Goal: Information Seeking & Learning: Learn about a topic

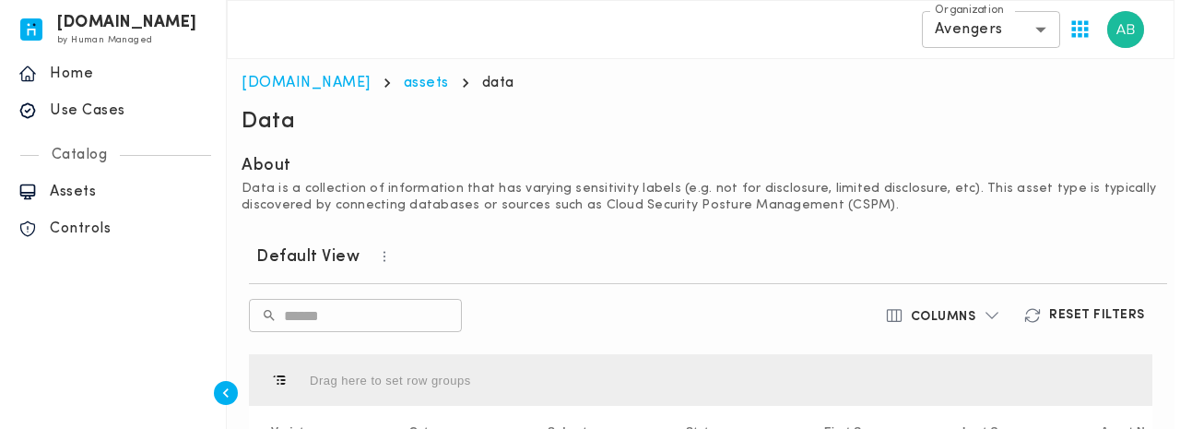
scroll to position [230, 0]
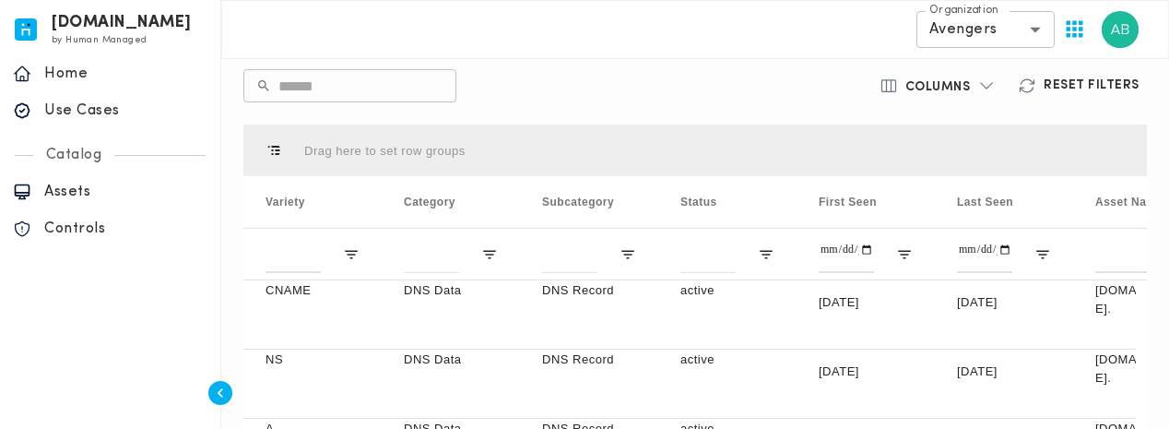
click at [576, 19] on div "**********" at bounding box center [695, 29] width 948 height 59
click at [956, 29] on body "invicta.io by Human Managed {"resourceSet":[{"resourceId":"invicta-io/web/nav-s…" at bounding box center [584, 252] width 1169 height 964
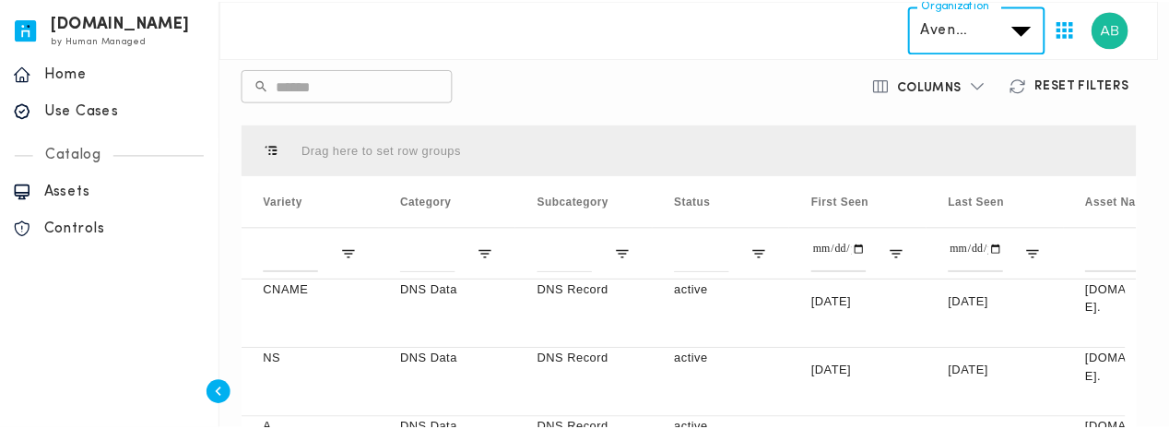
scroll to position [15, 0]
click at [573, 26] on div at bounding box center [590, 214] width 1180 height 429
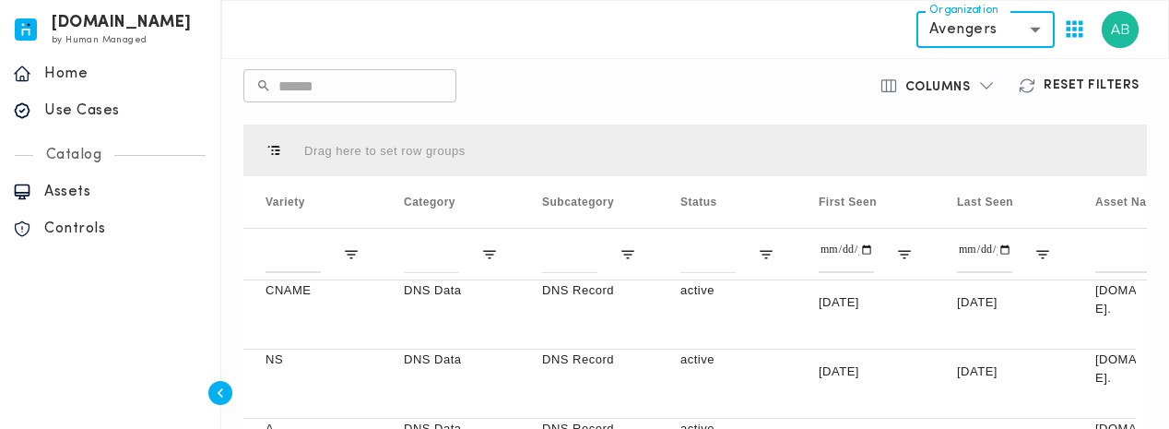
click at [741, 104] on div "Default View ​ ​ Columns Reset Filters Drag here to set row groups Drag here to…" at bounding box center [695, 359] width 918 height 720
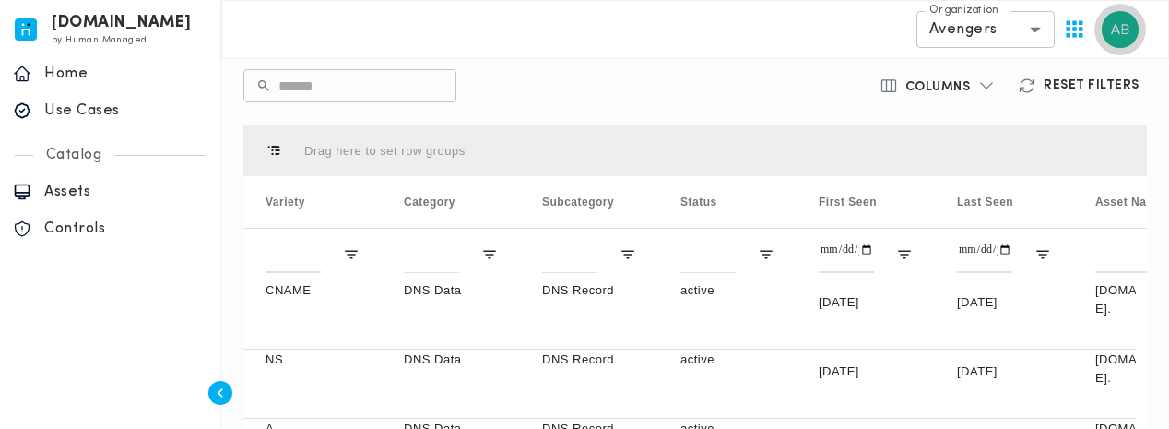
click at [1121, 39] on img "button" at bounding box center [1120, 29] width 37 height 37
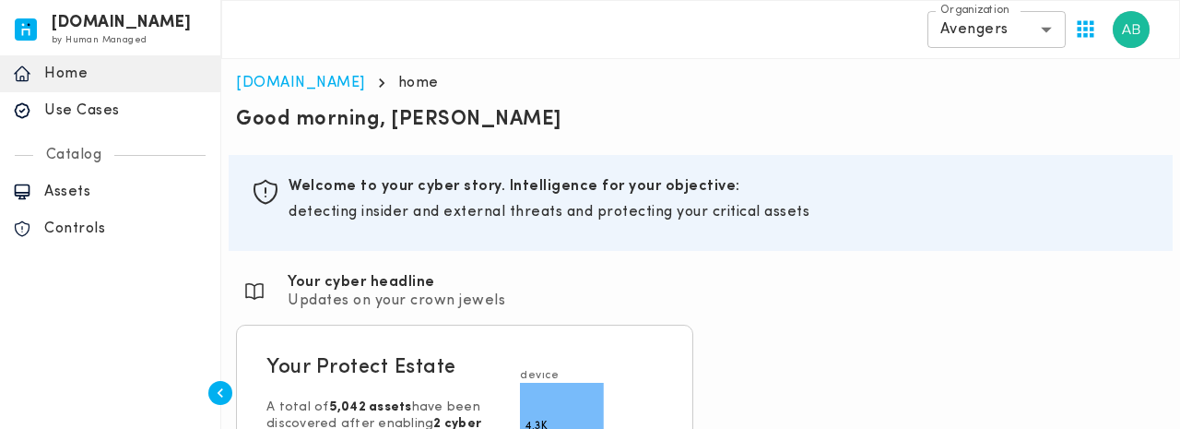
click at [952, 22] on body "[DOMAIN_NAME] by Human Managed {"resourceSet":[{"resourceId":"invicta-io/web/na…" at bounding box center [590, 310] width 1180 height 620
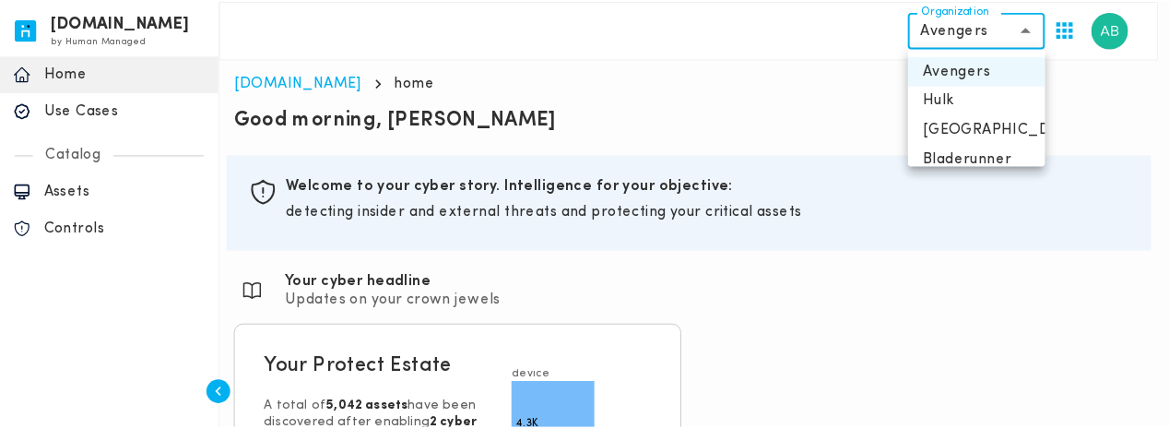
scroll to position [44, 0]
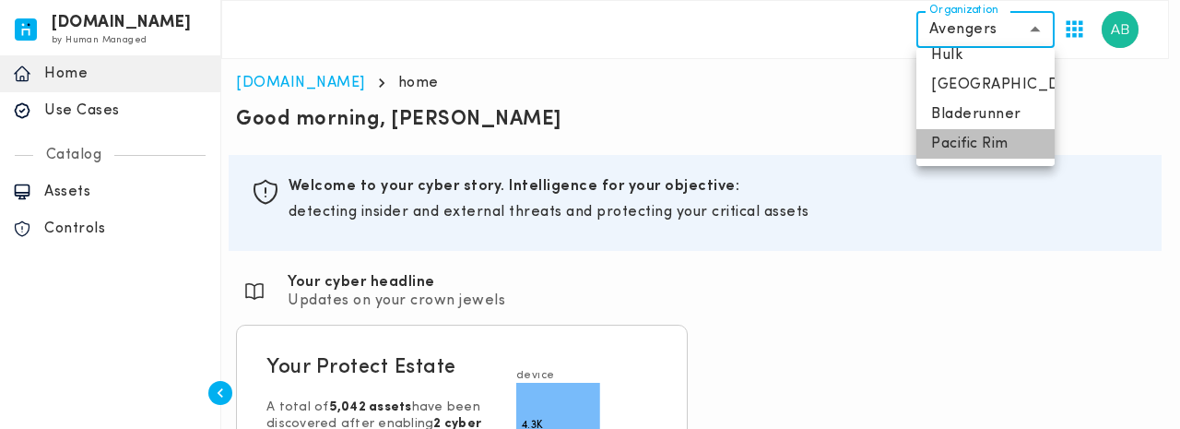
click at [987, 140] on li "Pacific Rim" at bounding box center [985, 144] width 138 height 30
type input "**********"
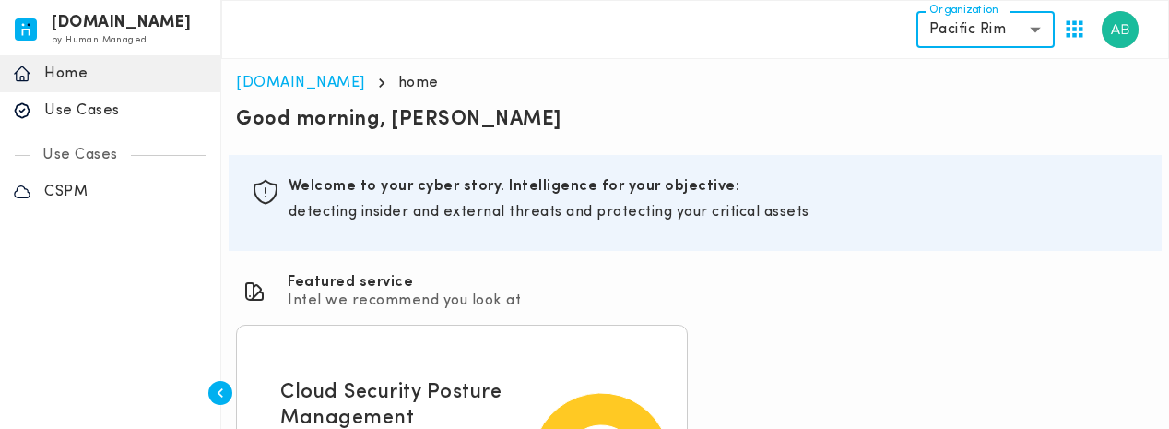
scroll to position [184, 0]
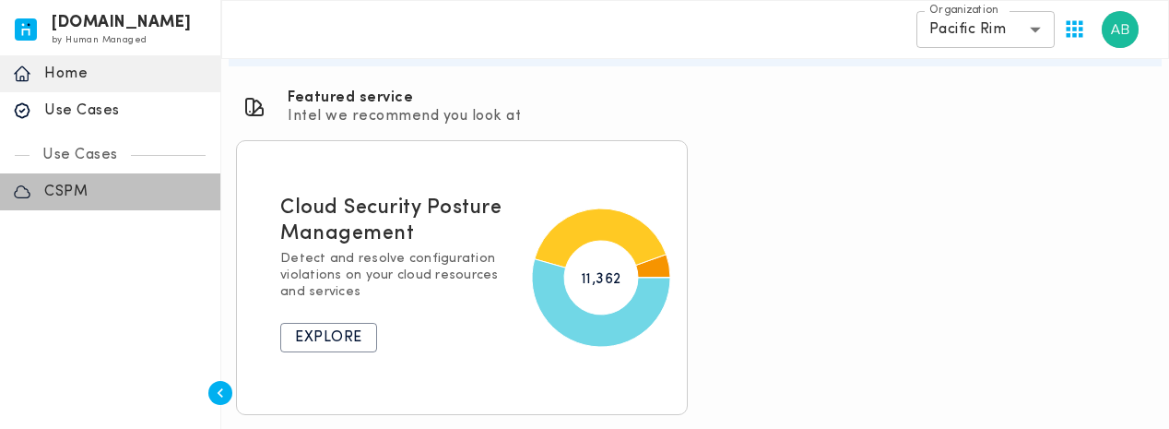
click at [68, 186] on p "CSPM" at bounding box center [125, 192] width 163 height 18
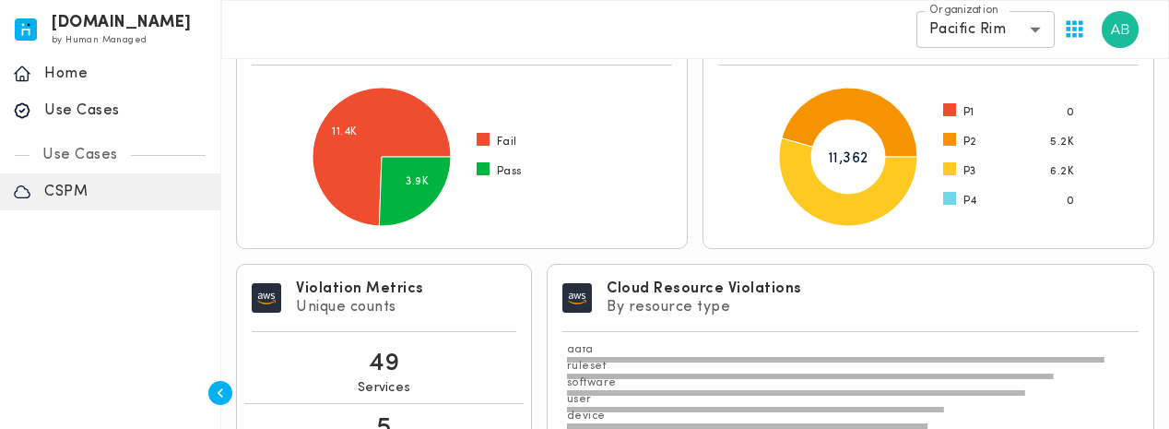
scroll to position [149, 0]
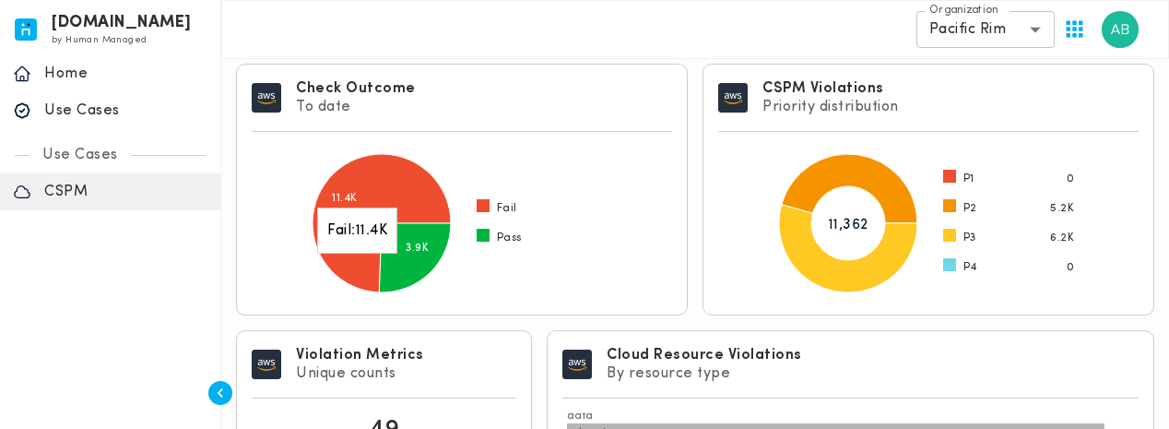
click at [371, 200] on icon at bounding box center [382, 223] width 138 height 138
click at [400, 266] on icon at bounding box center [415, 257] width 72 height 69
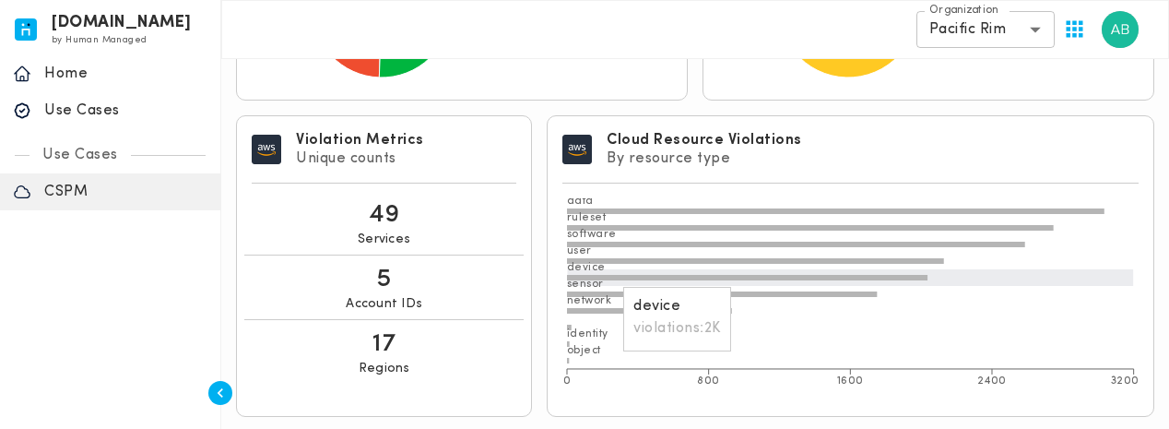
click at [614, 281] on icon "0 800 1600 2400 3200 data ruleset software user device sensor network identity …" at bounding box center [850, 299] width 576 height 203
click at [600, 278] on text "sensor" at bounding box center [585, 283] width 37 height 11
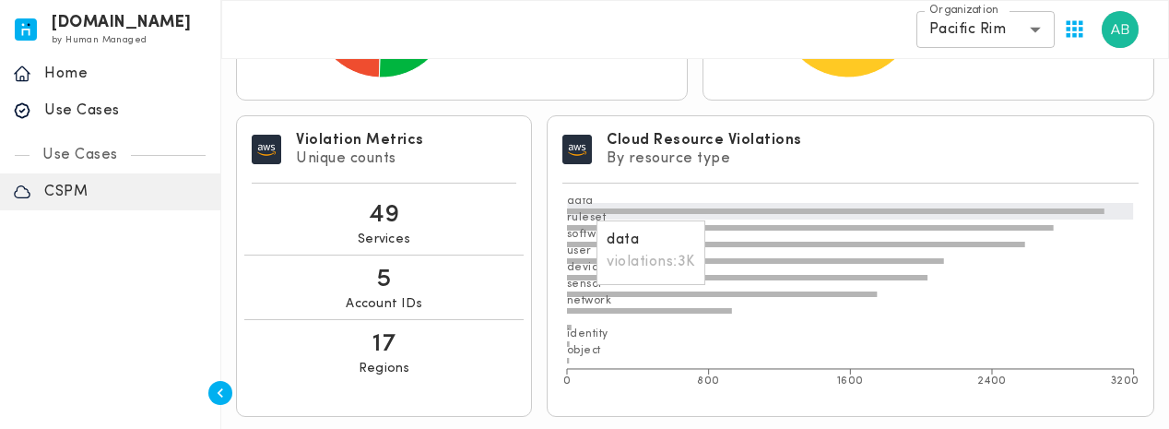
click at [587, 212] on text "ruleset" at bounding box center [587, 217] width 40 height 11
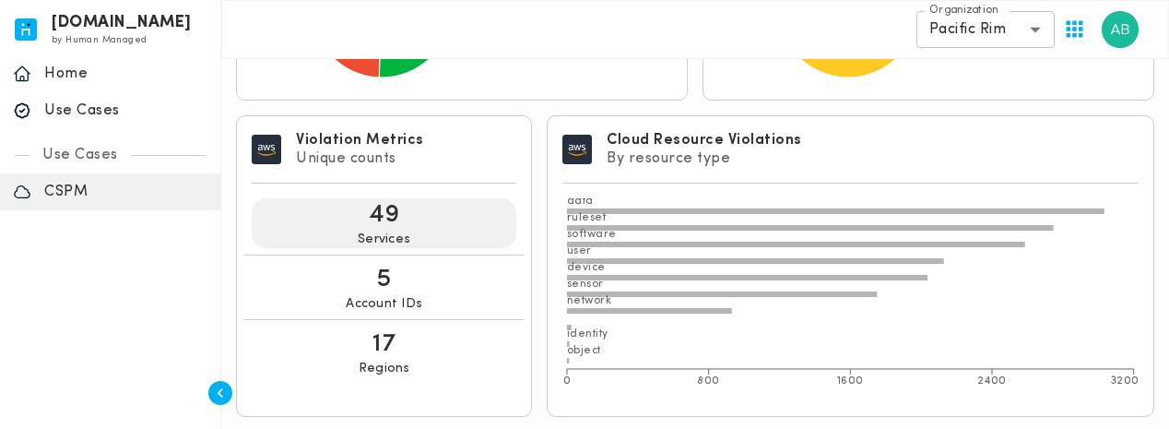
click at [404, 212] on div "49 Services" at bounding box center [384, 223] width 265 height 50
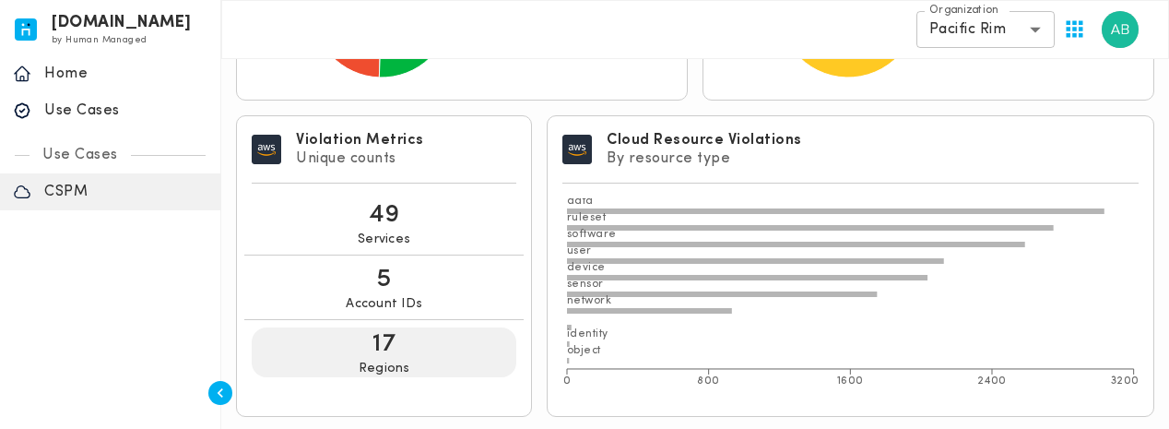
click at [402, 335] on div "17 Regions" at bounding box center [384, 352] width 265 height 50
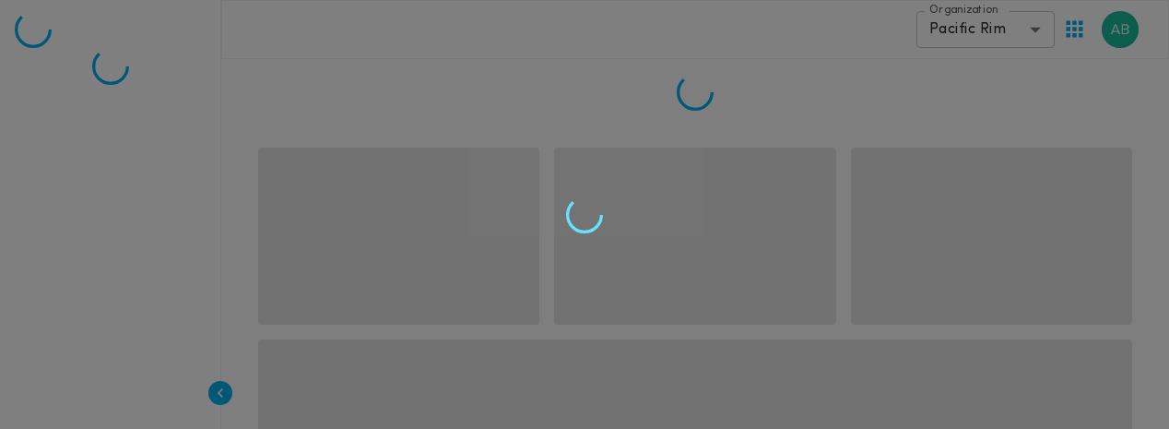
click at [400, 305] on div at bounding box center [584, 214] width 1169 height 429
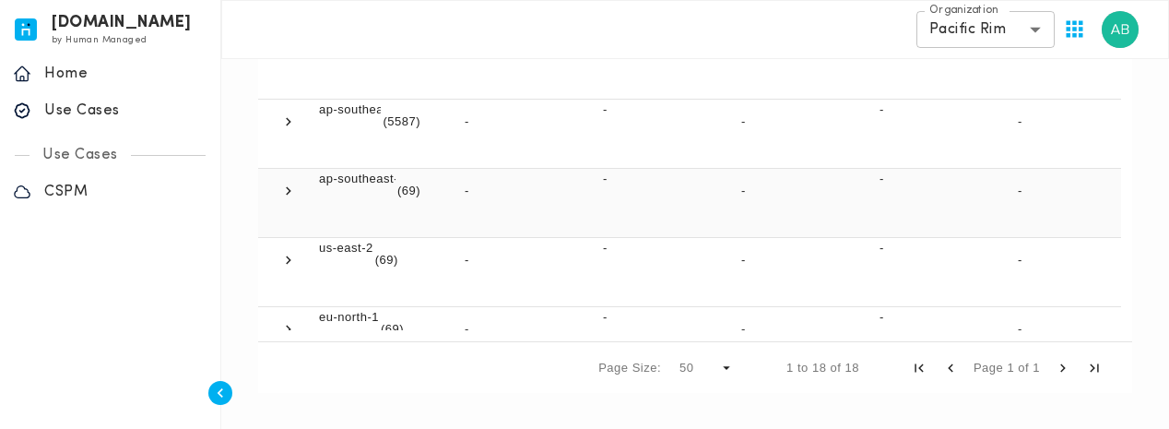
click at [286, 196] on span at bounding box center [288, 191] width 17 height 17
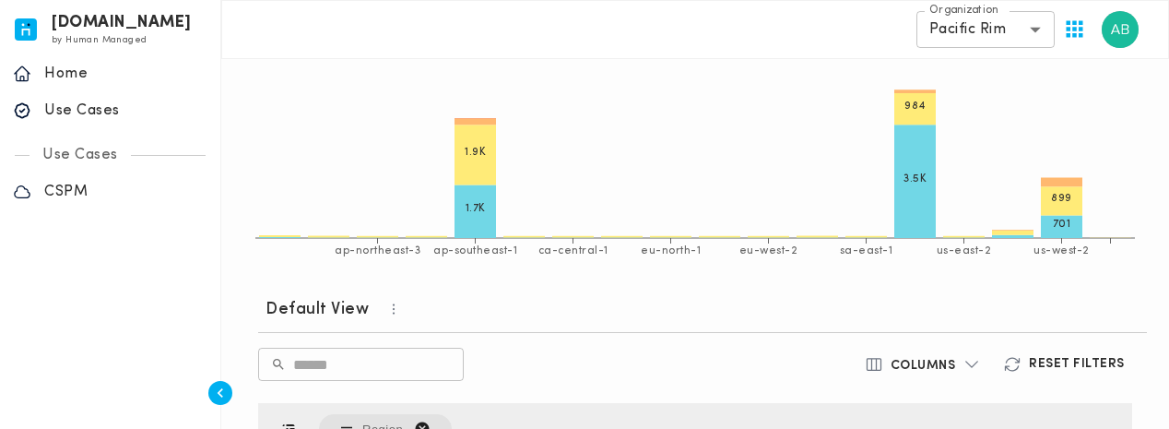
click at [933, 379] on button "Columns" at bounding box center [923, 364] width 139 height 33
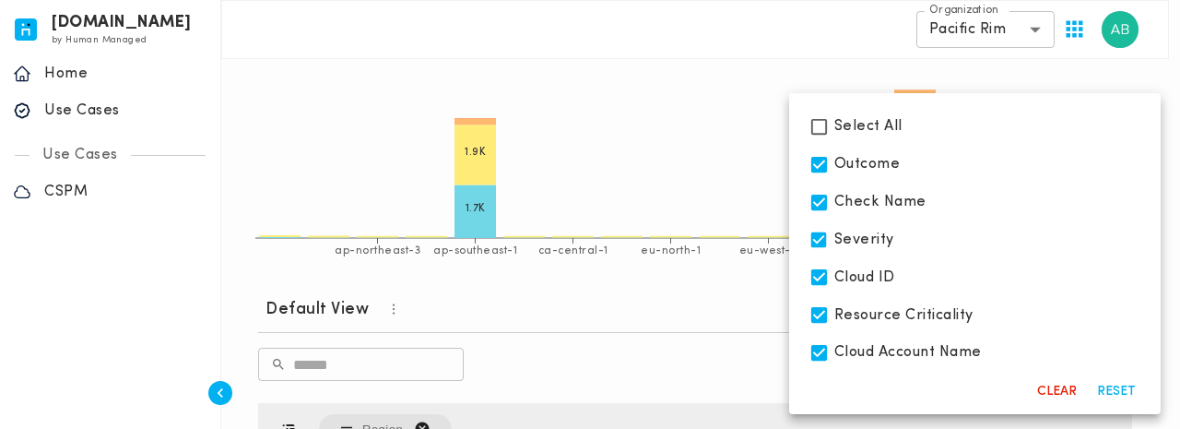
click at [756, 25] on div at bounding box center [590, 214] width 1180 height 429
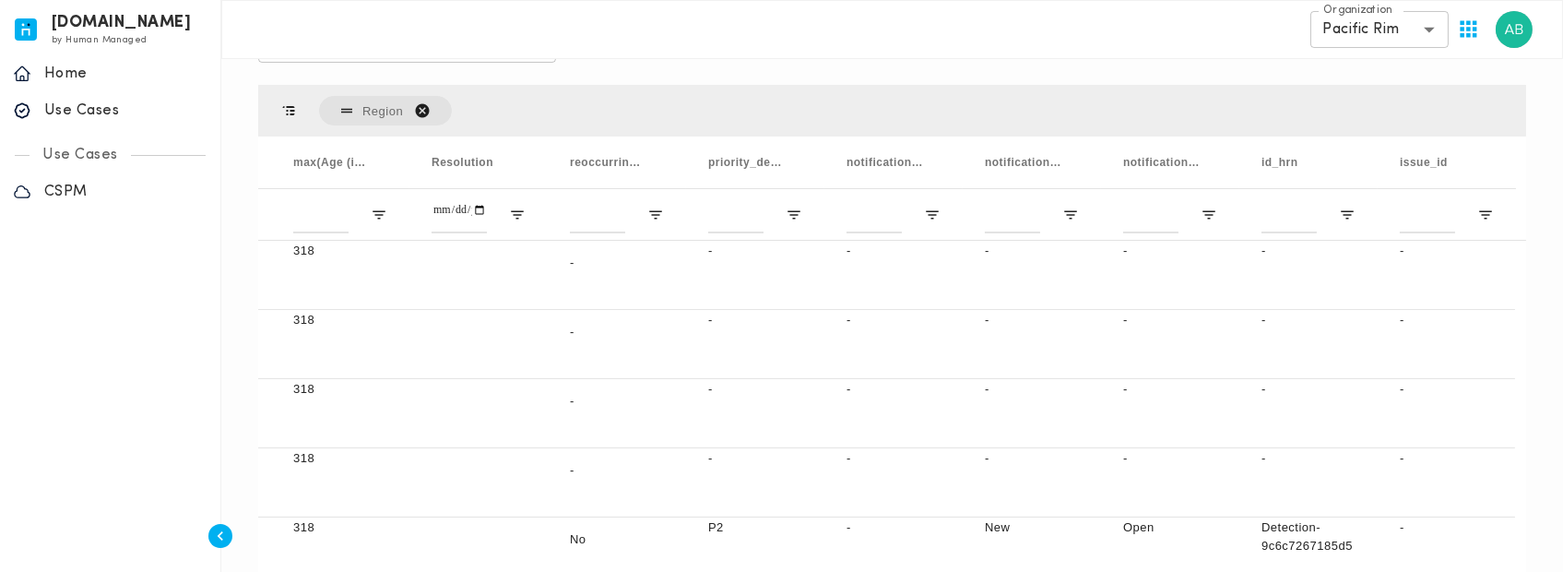
drag, startPoint x: 1518, startPoint y: 203, endPoint x: 1531, endPoint y: 269, distance: 67.6
click at [1179, 269] on div "Press SPACE to select this row. Region Drag here to set column labels Cloud Acc…" at bounding box center [892, 378] width 1283 height 602
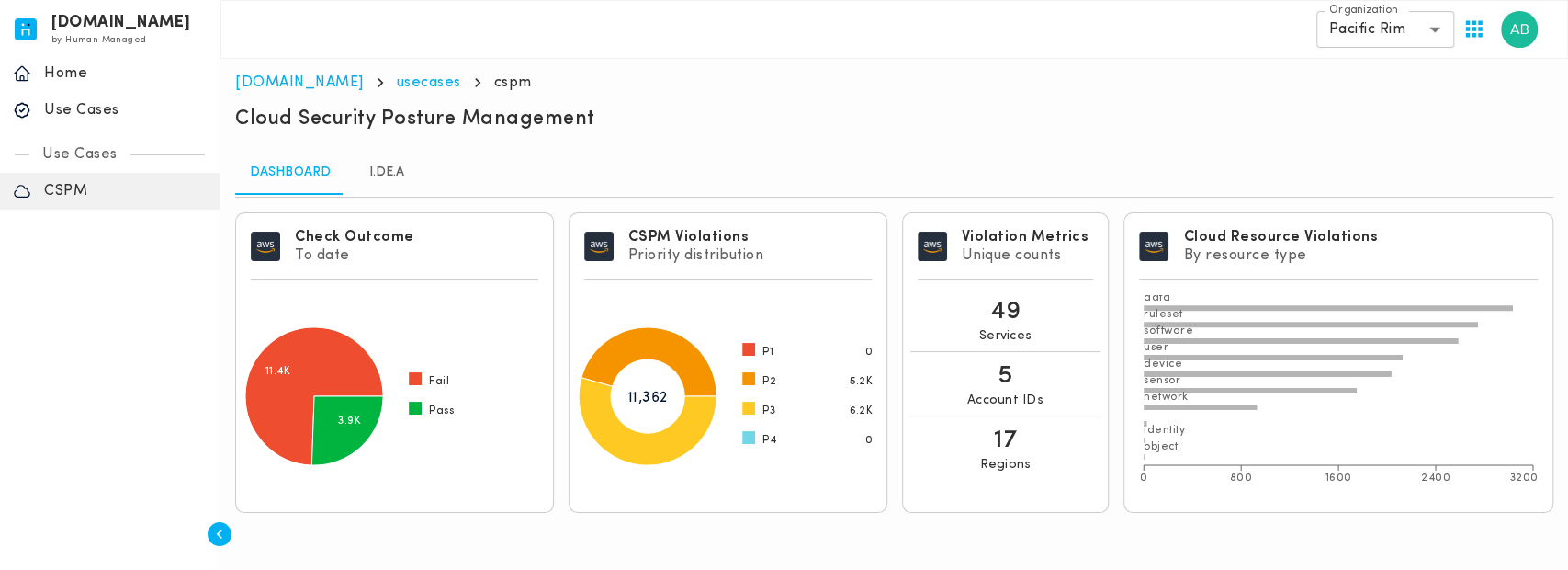
click at [1175, 118] on div "Cloud Security Posture Management" at bounding box center [839, 122] width 1207 height 30
click at [381, 180] on link "I.DE.A" at bounding box center [387, 172] width 83 height 44
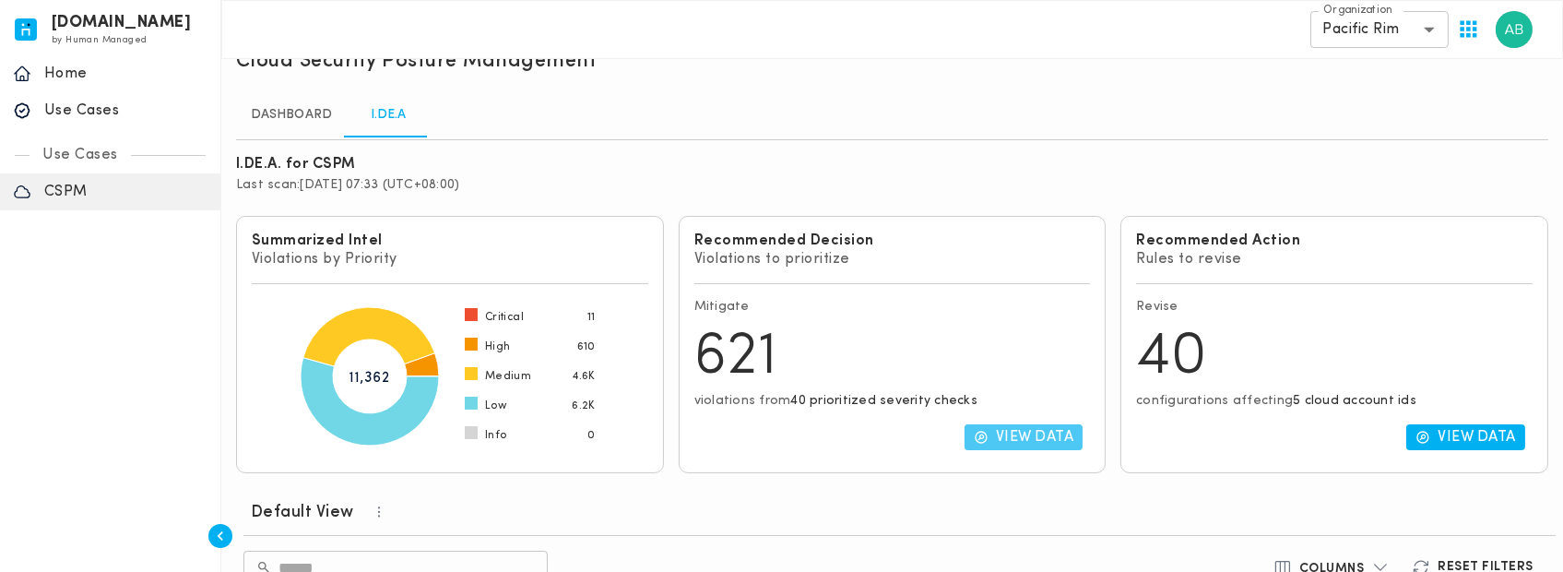
click at [1064, 428] on p "View Data" at bounding box center [1035, 437] width 78 height 18
type input "**********"
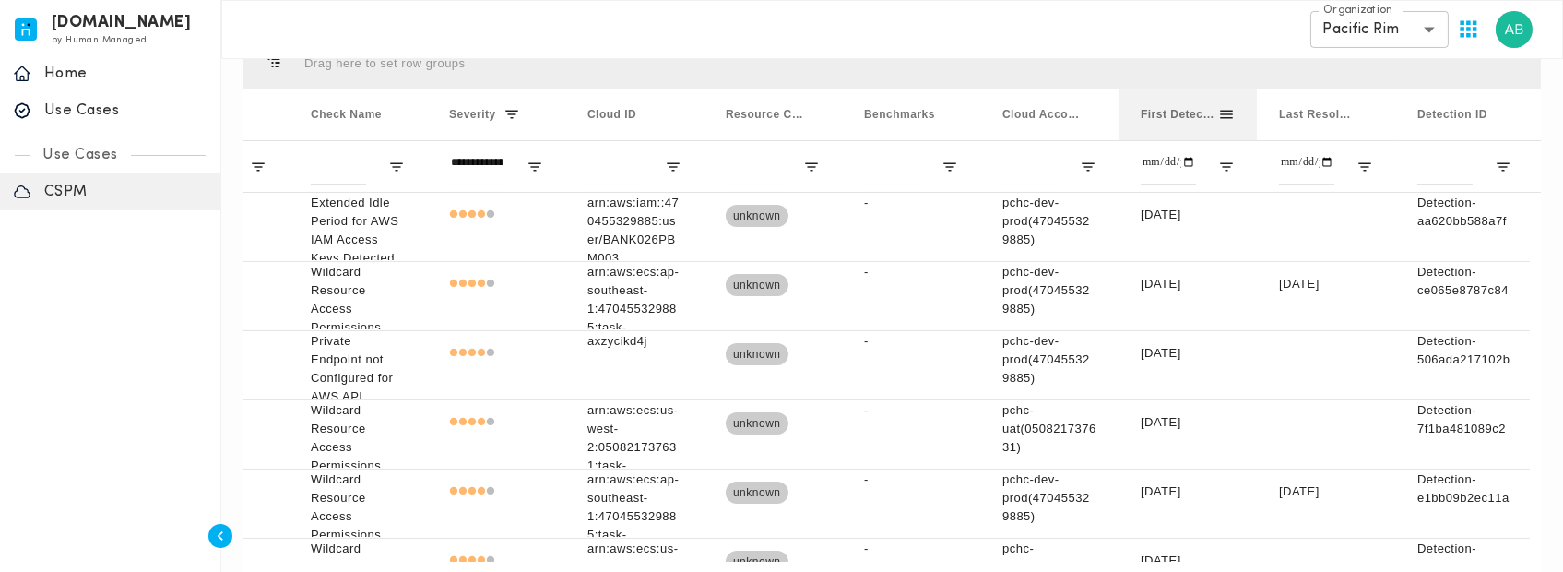
click at [1178, 117] on span "First Detected" at bounding box center [1179, 114] width 77 height 13
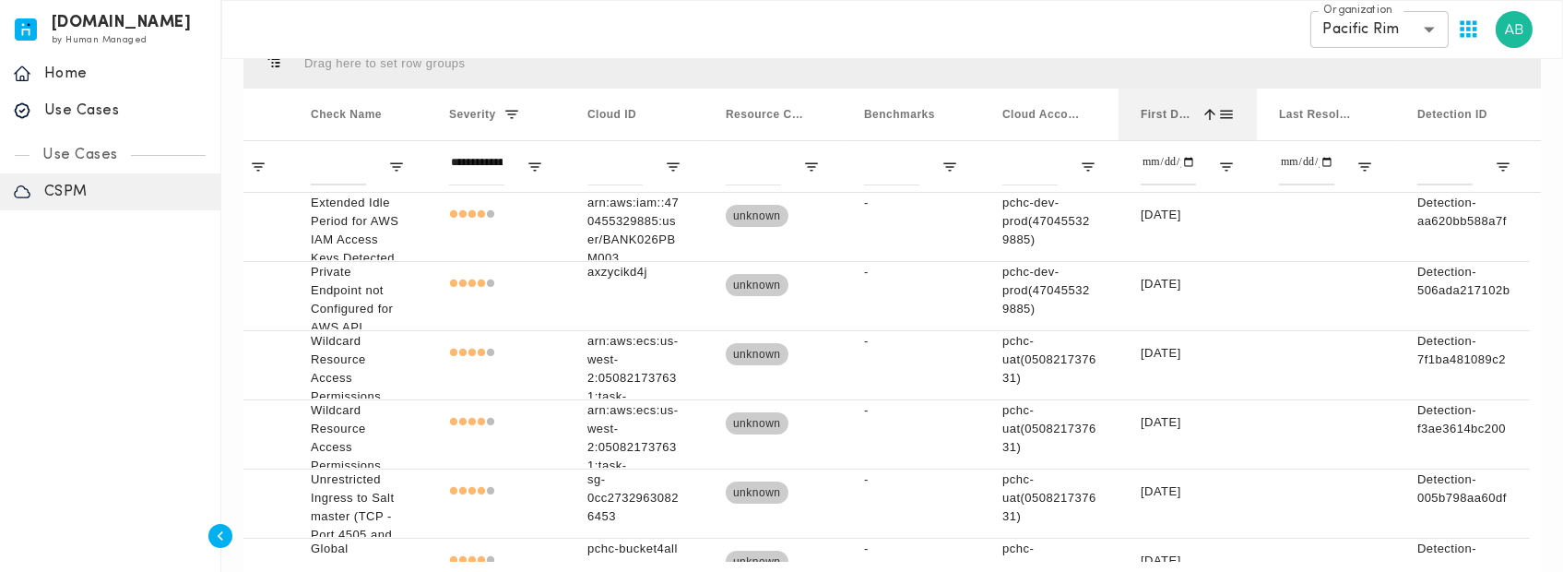
click at [1178, 117] on span "First Detected" at bounding box center [1167, 114] width 53 height 13
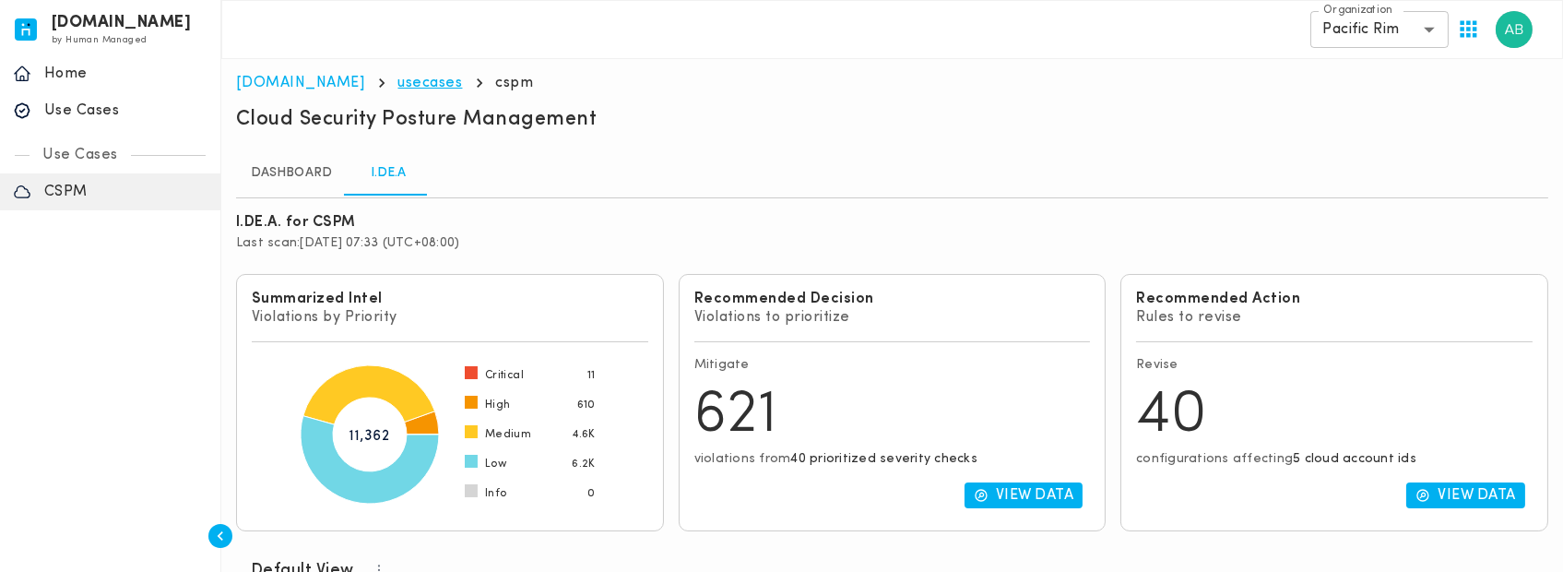
click at [398, 79] on link "usecases" at bounding box center [430, 83] width 65 height 15
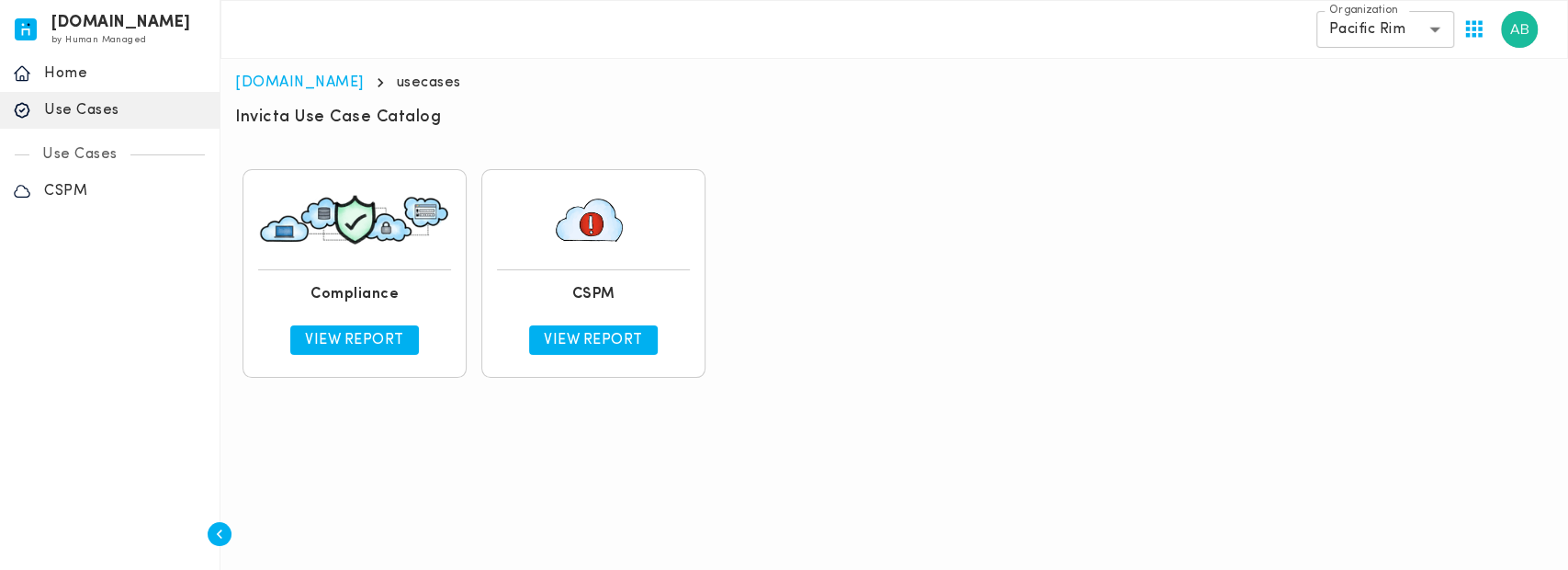
click at [927, 227] on div "Compliance View Report CSPM View Report" at bounding box center [894, 273] width 1318 height 223
click at [603, 336] on p "View Report" at bounding box center [594, 340] width 100 height 18
